Goal: Information Seeking & Learning: Learn about a topic

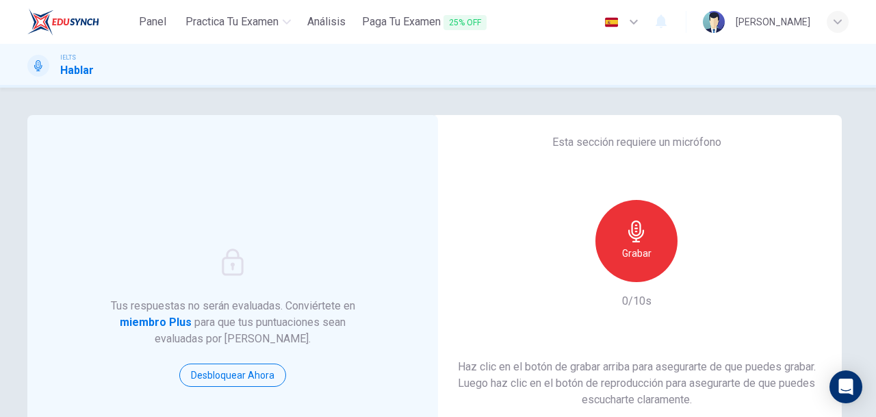
click at [628, 234] on icon "button" at bounding box center [637, 231] width 22 height 22
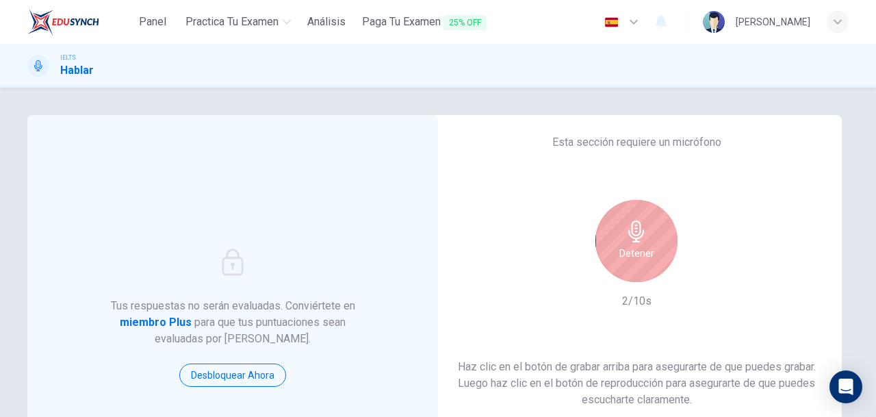
scroll to position [71, 0]
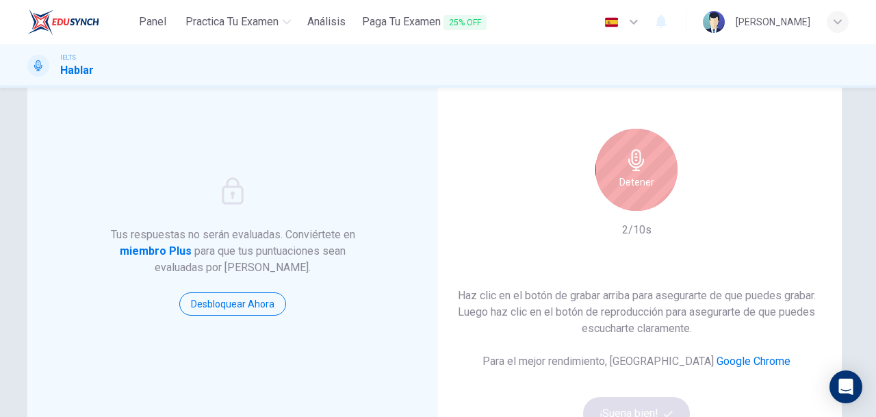
click at [648, 175] on h6 "Detener" at bounding box center [636, 182] width 35 height 16
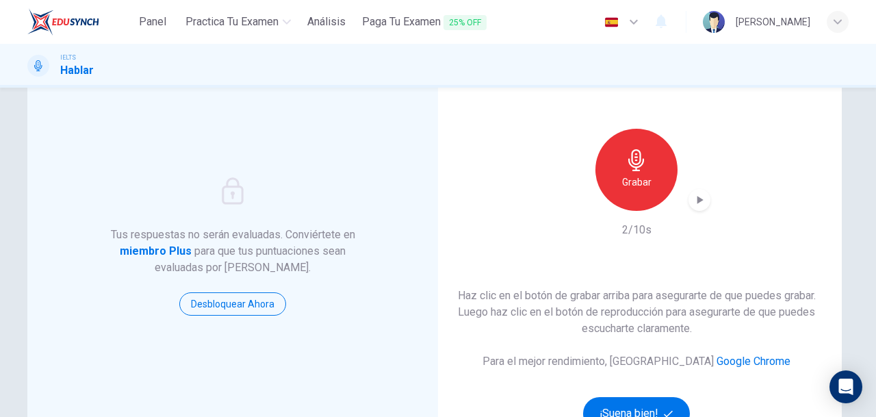
click at [697, 203] on icon "button" at bounding box center [700, 200] width 14 height 14
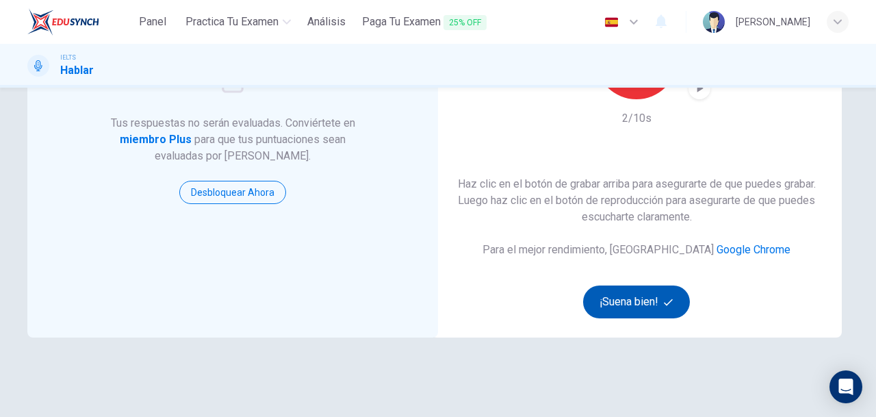
click at [630, 308] on button "¡Suena bien!" at bounding box center [636, 301] width 107 height 33
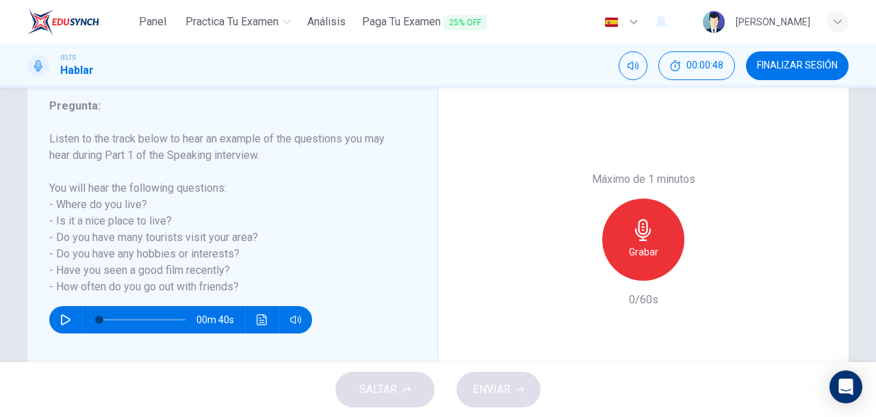
scroll to position [192, 0]
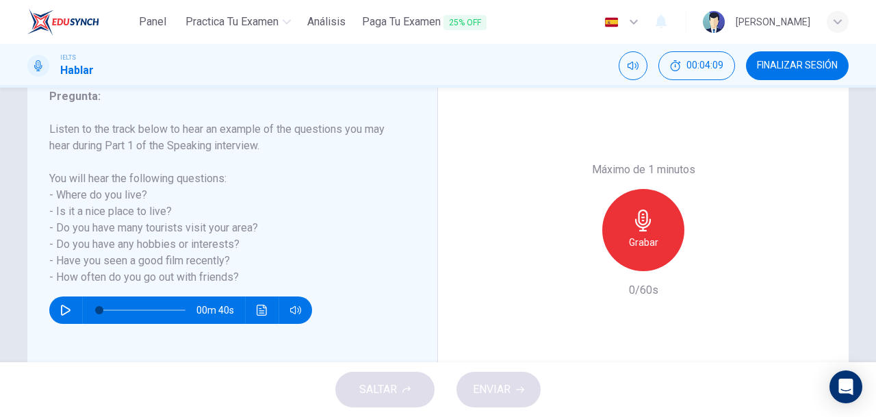
click at [53, 296] on div "00m 40s" at bounding box center [224, 304] width 350 height 38
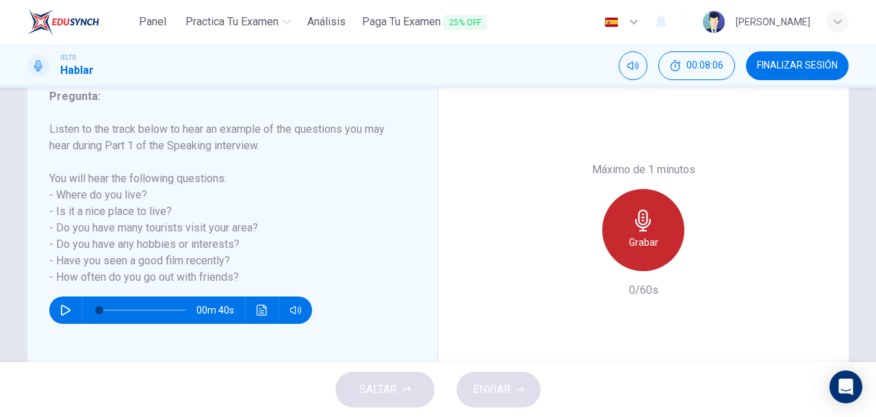
click at [665, 243] on div "Grabar" at bounding box center [643, 230] width 82 height 82
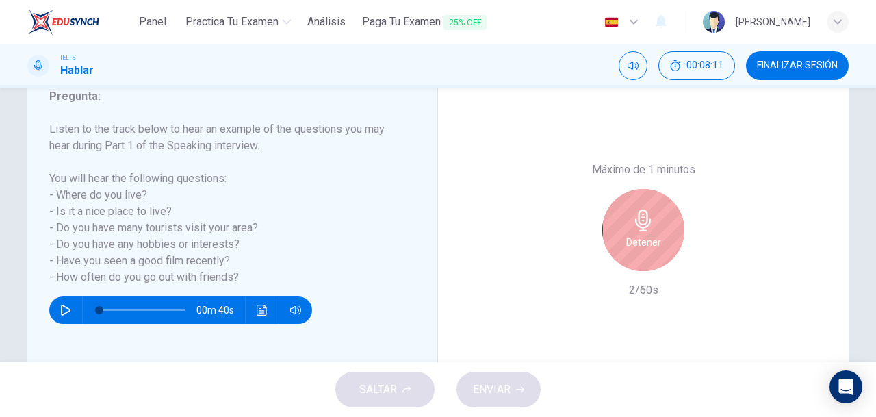
click at [62, 307] on icon "button" at bounding box center [66, 310] width 10 height 11
click at [174, 307] on span at bounding box center [142, 309] width 86 height 19
click at [57, 303] on button "button" at bounding box center [66, 309] width 22 height 27
click at [59, 318] on button "button" at bounding box center [66, 309] width 22 height 27
click at [100, 313] on span at bounding box center [142, 309] width 86 height 19
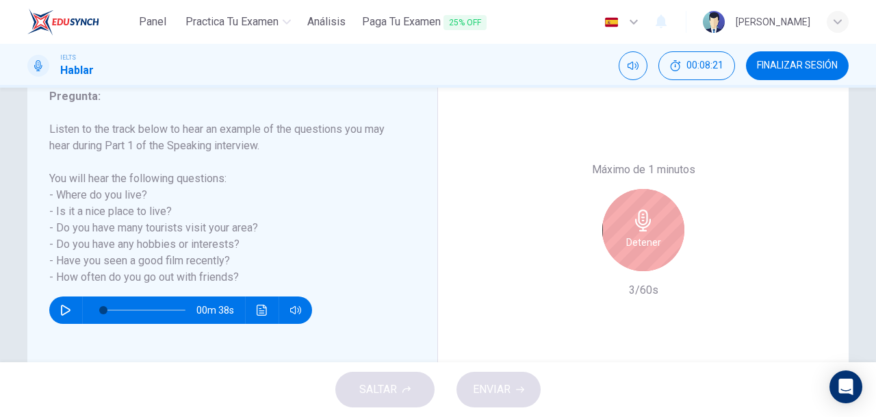
type input "5"
click at [64, 308] on icon "button" at bounding box center [66, 310] width 10 height 11
